Goal: Use online tool/utility: Utilize a website feature to perform a specific function

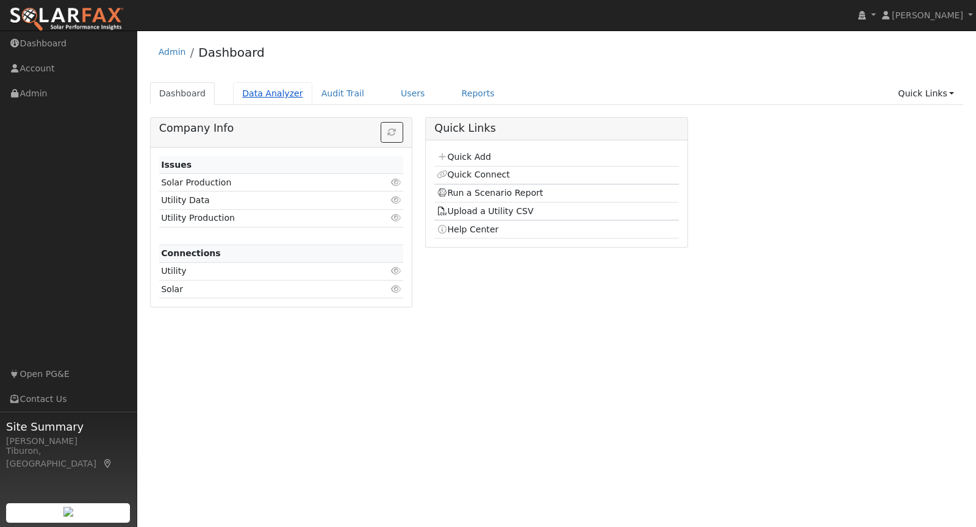
click at [277, 98] on link "Data Analyzer" at bounding box center [272, 93] width 79 height 23
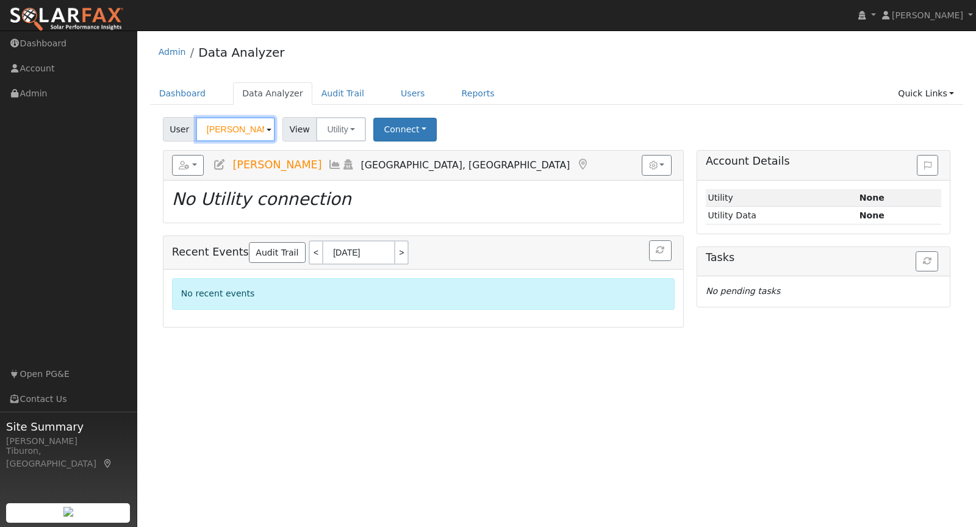
click at [248, 134] on input "[PERSON_NAME]" at bounding box center [235, 129] width 79 height 24
click at [248, 133] on input "[PERSON_NAME]" at bounding box center [235, 129] width 79 height 24
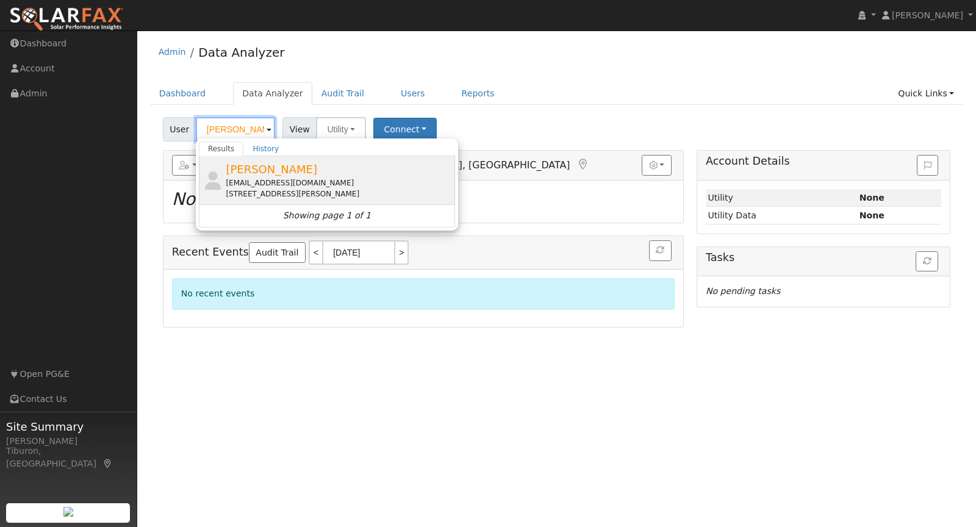
type input "[PERSON_NAME]"
click at [259, 173] on span "[PERSON_NAME]" at bounding box center [271, 169] width 91 height 13
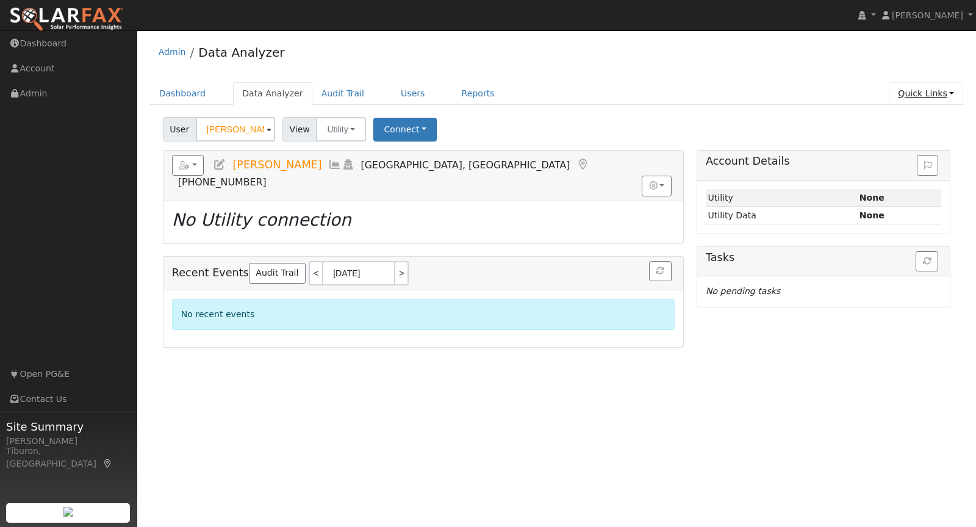
click at [931, 93] on link "Quick Links" at bounding box center [926, 93] width 74 height 23
click at [916, 162] on link "Run a Scenario Report" at bounding box center [901, 162] width 124 height 17
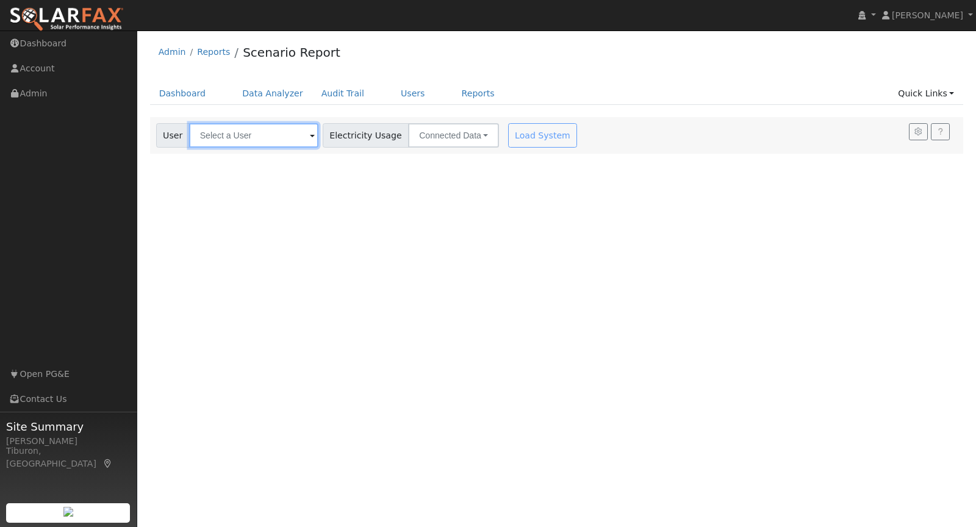
click at [224, 137] on input "text" at bounding box center [253, 135] width 129 height 24
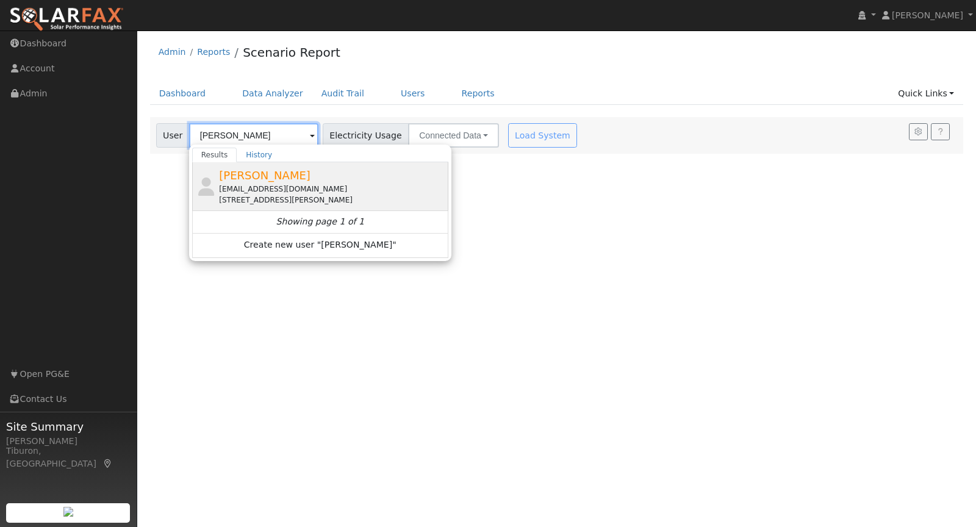
type input "[PERSON_NAME]"
click at [238, 187] on div "[EMAIL_ADDRESS][DOMAIN_NAME]" at bounding box center [332, 189] width 226 height 11
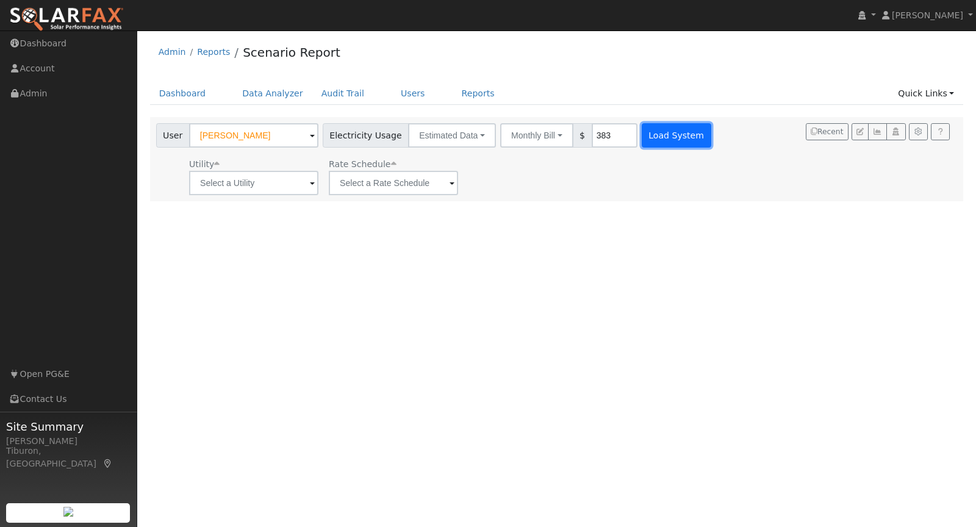
click at [645, 126] on button "Load System" at bounding box center [677, 135] width 70 height 24
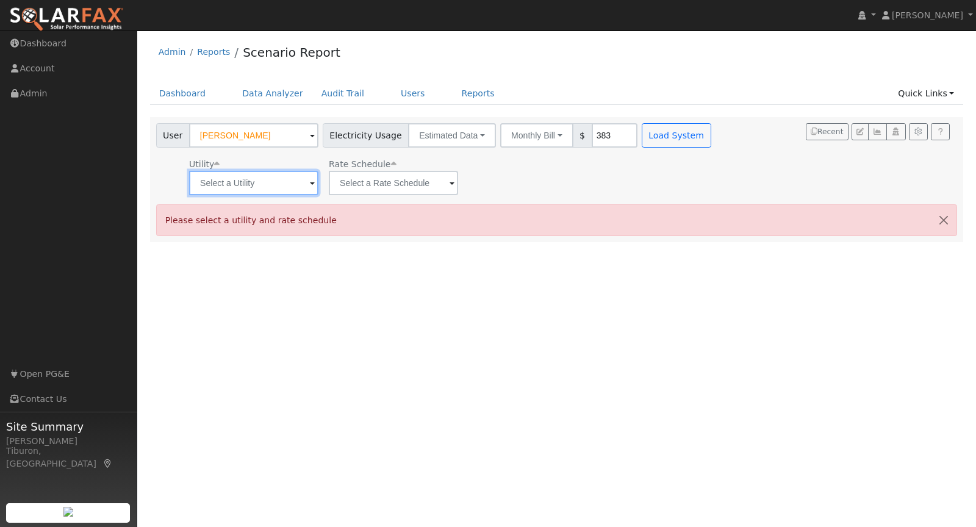
click at [233, 179] on input "text" at bounding box center [253, 183] width 129 height 24
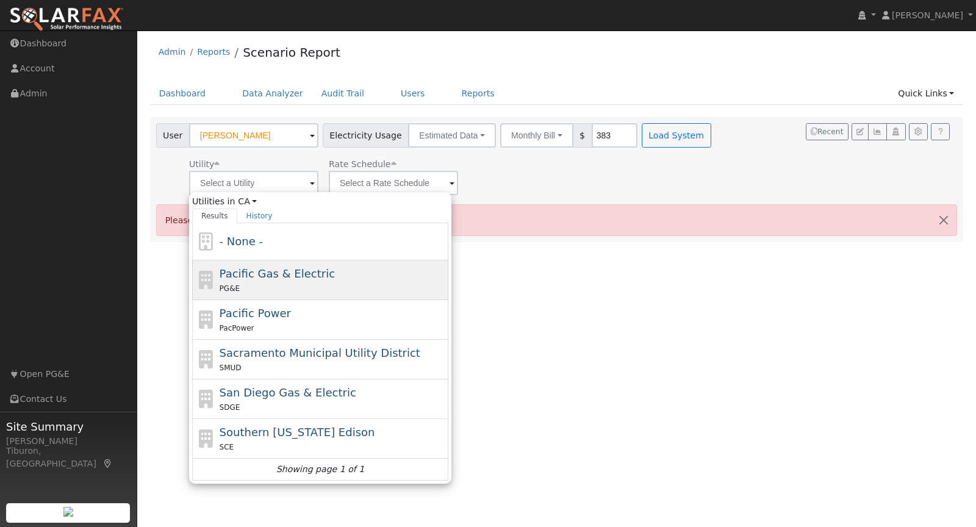
click at [227, 290] on div "PG&E" at bounding box center [333, 288] width 226 height 13
type input "Pacific Gas & Electric"
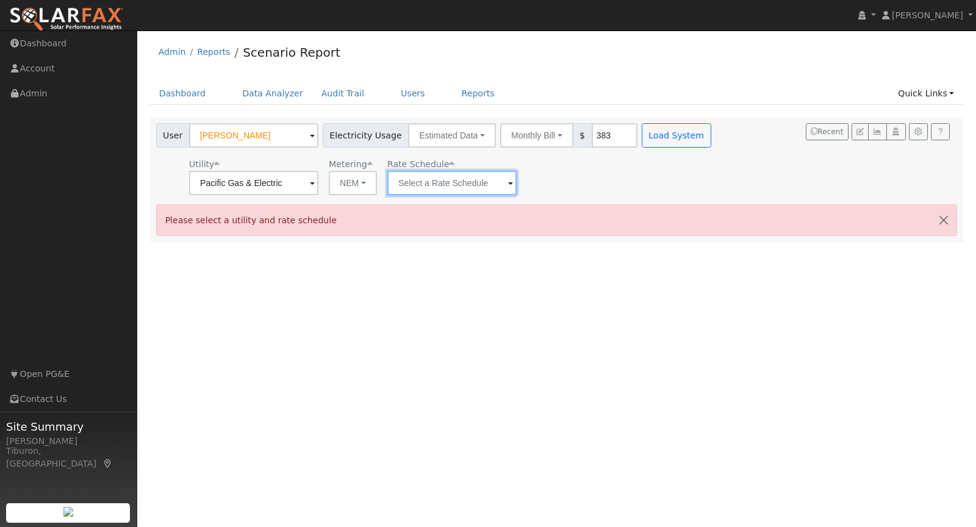
click at [443, 182] on input "text" at bounding box center [451, 183] width 129 height 24
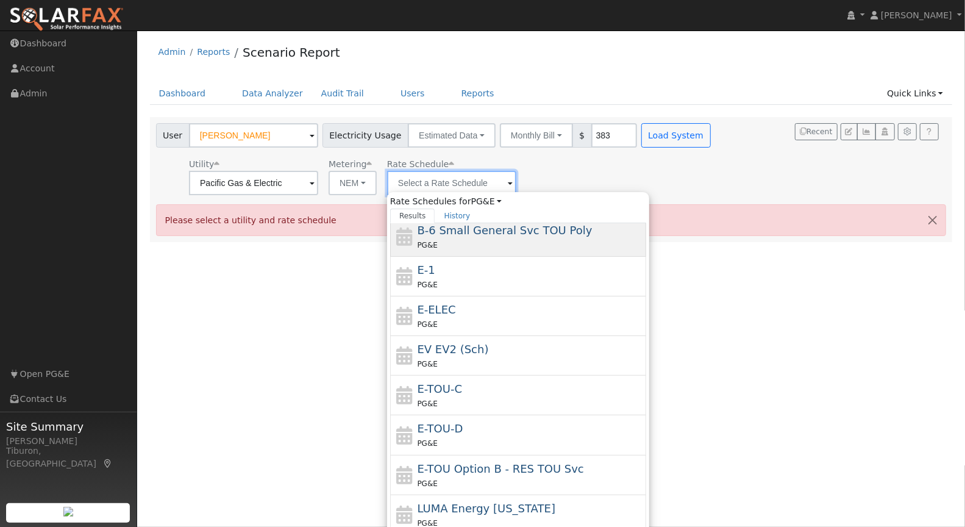
scroll to position [209, 0]
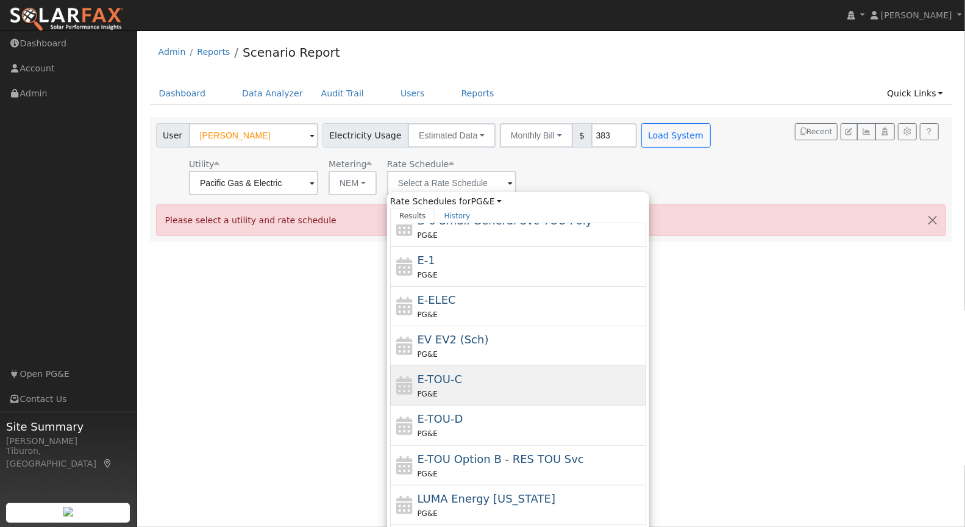
click at [452, 378] on div "E-TOU-C PG&E" at bounding box center [531, 385] width 226 height 29
type input "E-TOU-C"
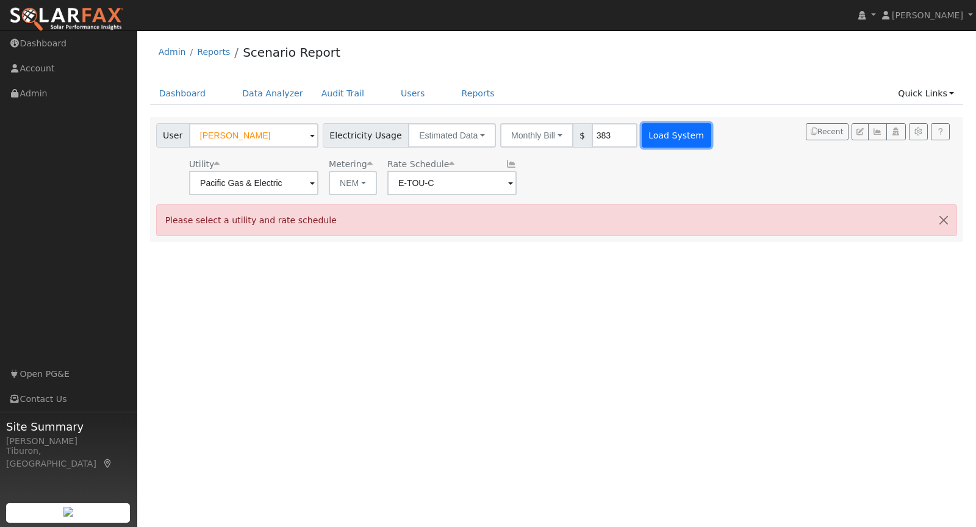
click at [643, 138] on button "Load System" at bounding box center [677, 135] width 70 height 24
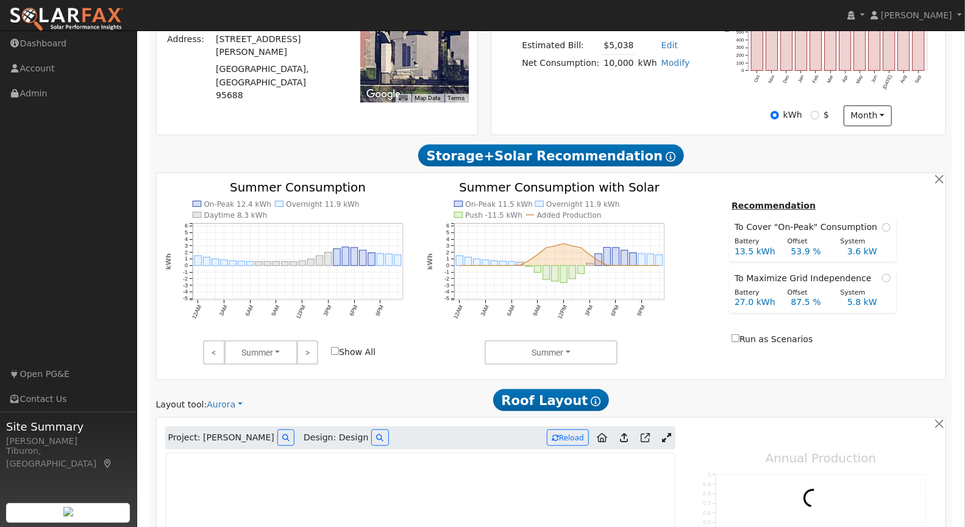
type input "0"
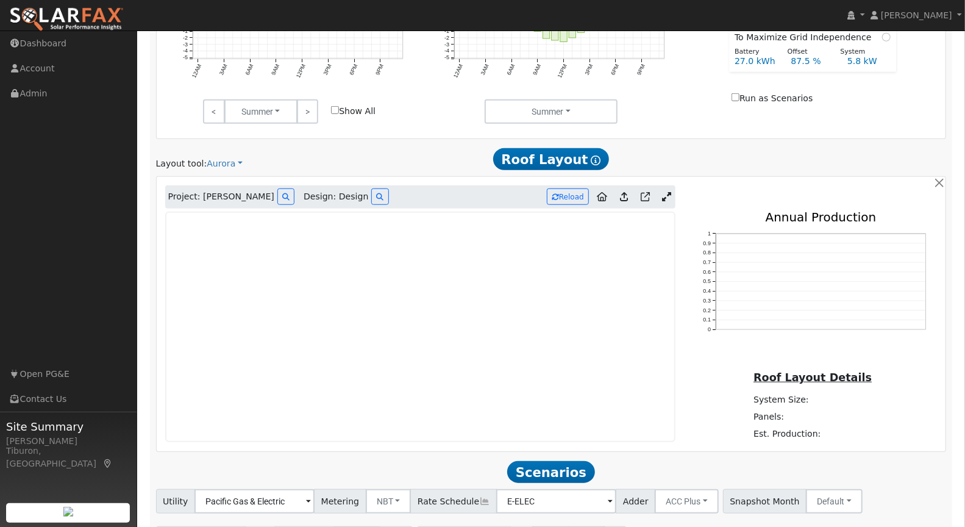
scroll to position [564, 0]
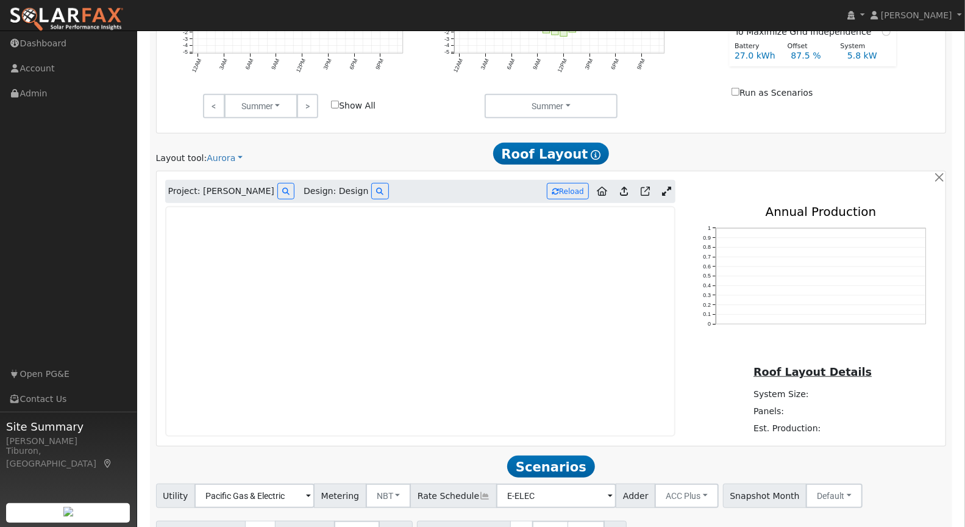
click at [669, 189] on icon at bounding box center [666, 191] width 9 height 9
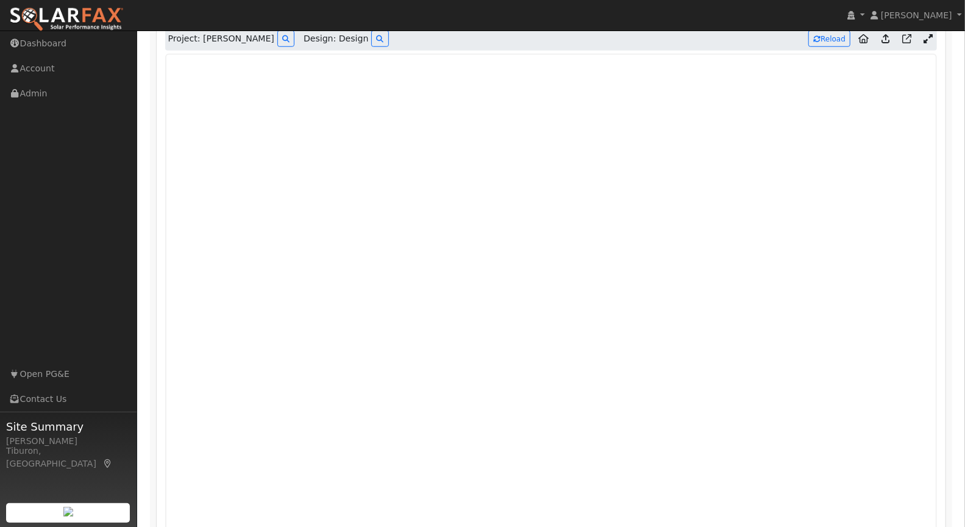
scroll to position [731, 0]
